Goal: Information Seeking & Learning: Learn about a topic

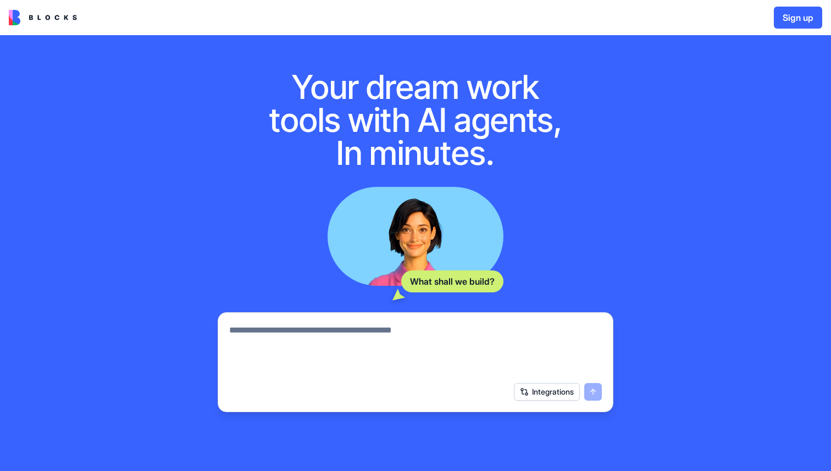
click at [52, 10] on img at bounding box center [43, 17] width 68 height 15
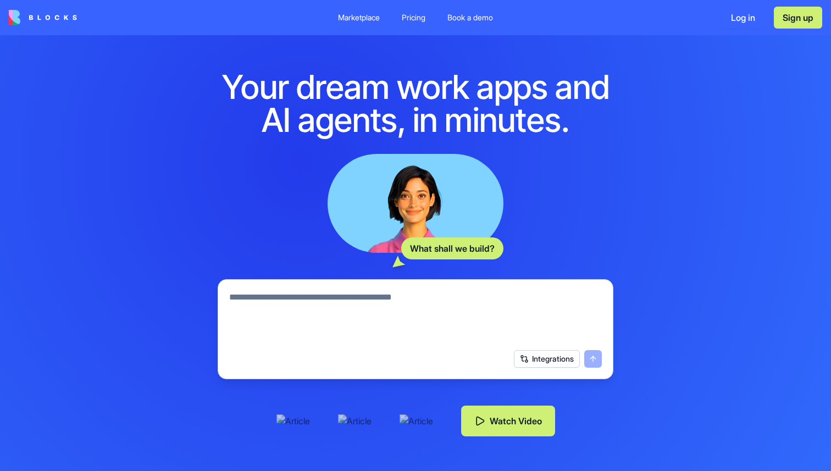
click at [496, 423] on button "Watch Video" at bounding box center [508, 421] width 94 height 31
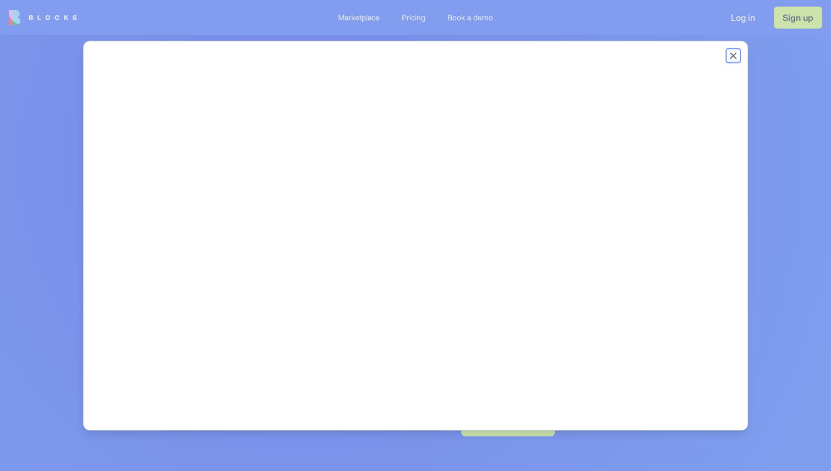
click at [732, 55] on button "Close" at bounding box center [733, 55] width 11 height 11
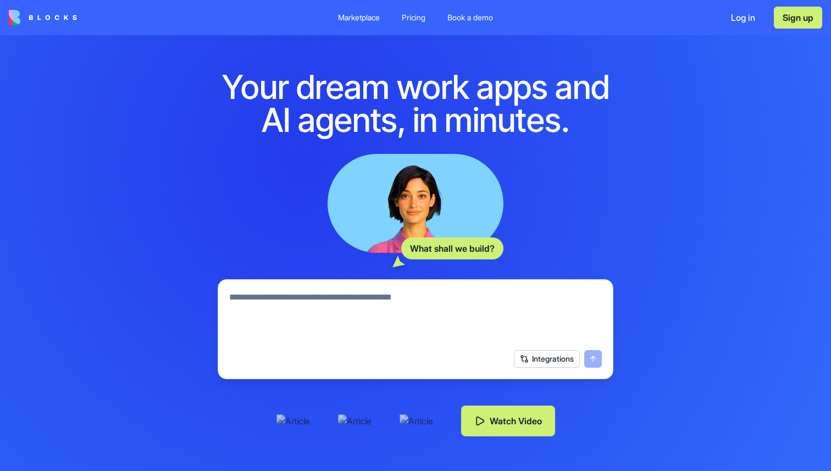
click at [406, 13] on div "Pricing" at bounding box center [414, 17] width 24 height 11
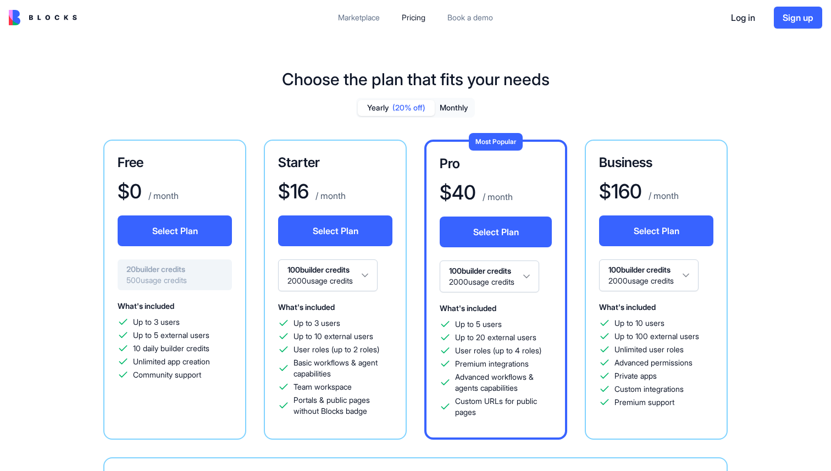
click at [46, 21] on img at bounding box center [43, 17] width 68 height 15
